Goal: Task Accomplishment & Management: Use online tool/utility

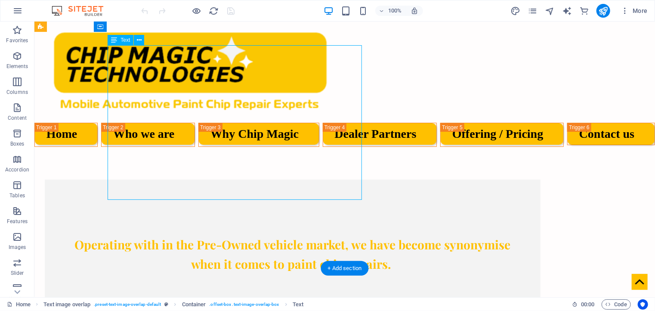
scroll to position [1808, 0]
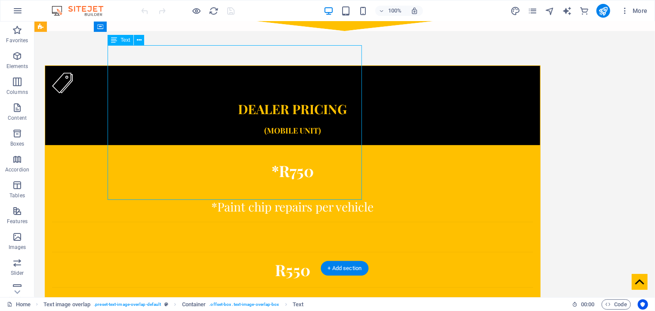
drag, startPoint x: 244, startPoint y: 172, endPoint x: 93, endPoint y: 172, distance: 151.5
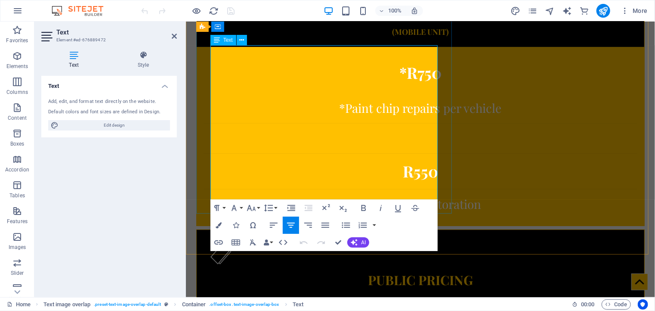
scroll to position [1778, 0]
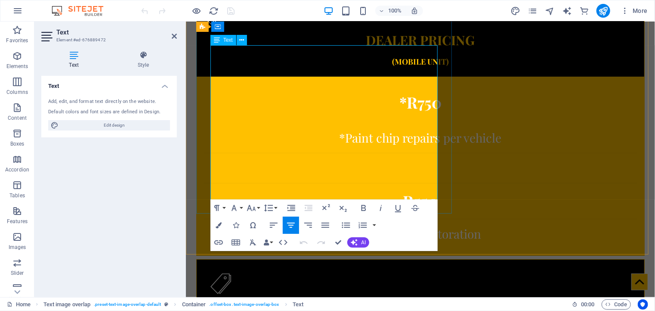
drag, startPoint x: 411, startPoint y: 173, endPoint x: 239, endPoint y: 172, distance: 172.2
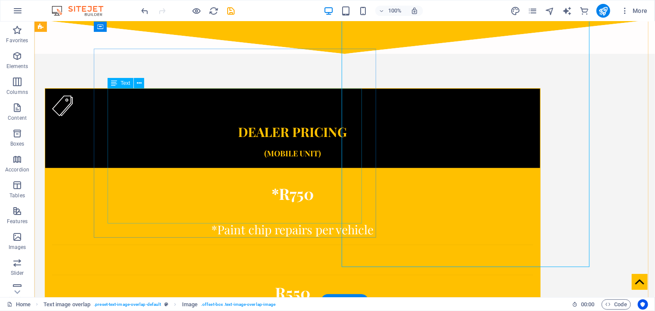
scroll to position [1774, 0]
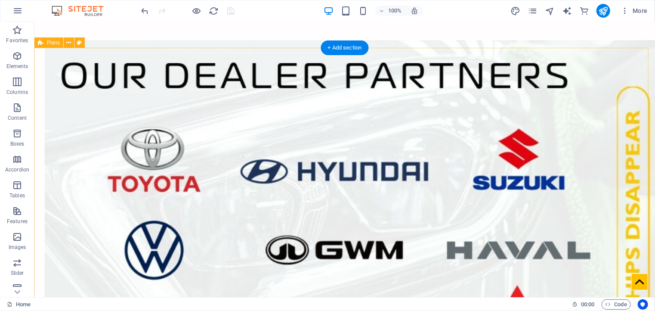
scroll to position [1172, 0]
